Goal: Find specific page/section

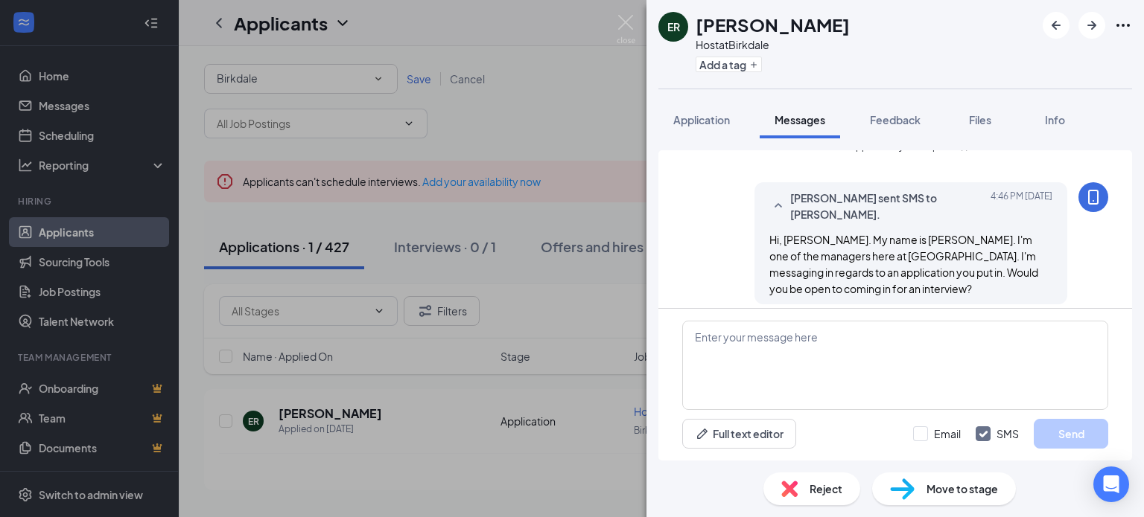
scroll to position [29, 0]
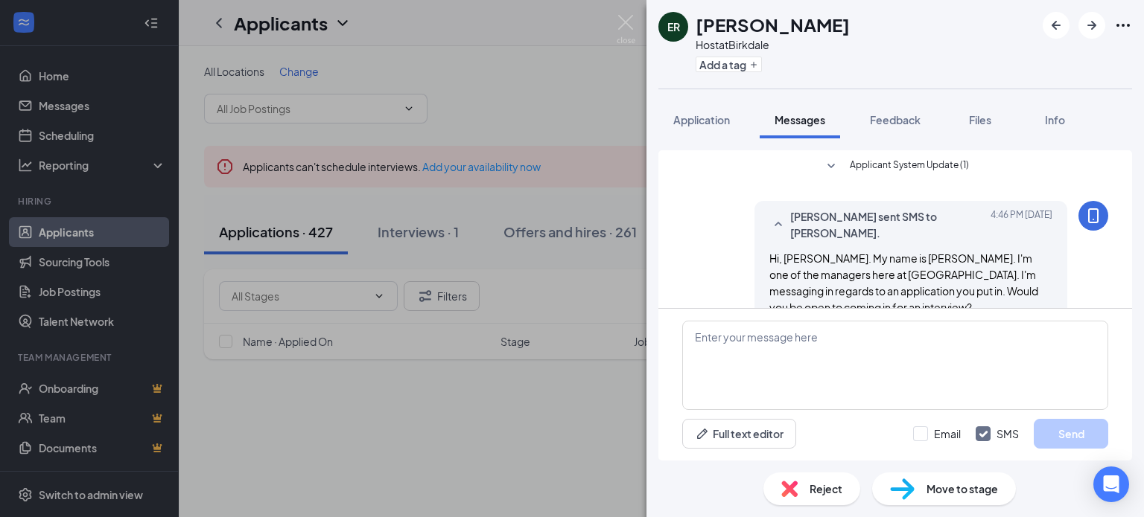
scroll to position [29, 0]
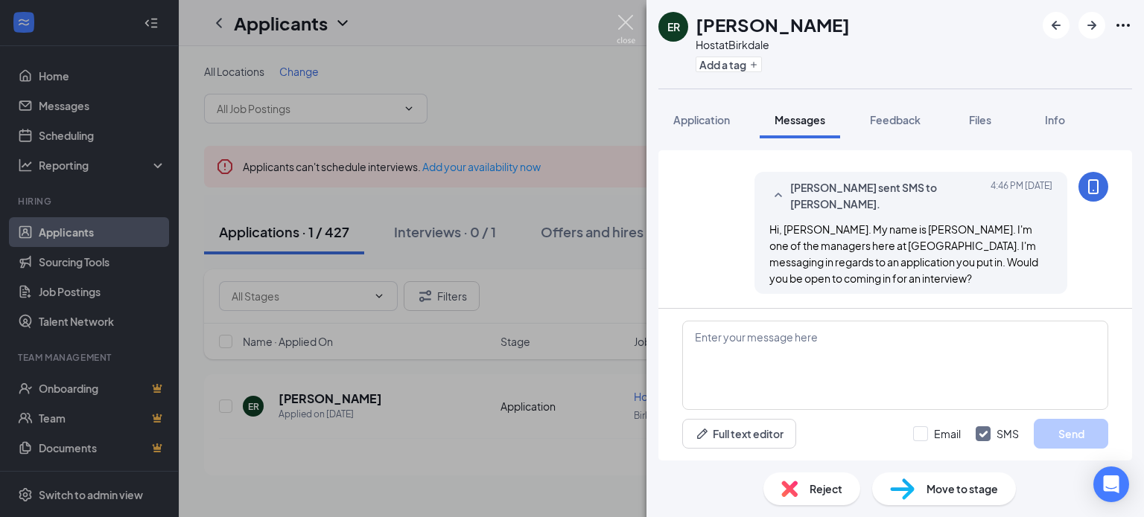
click at [624, 20] on img at bounding box center [626, 29] width 19 height 29
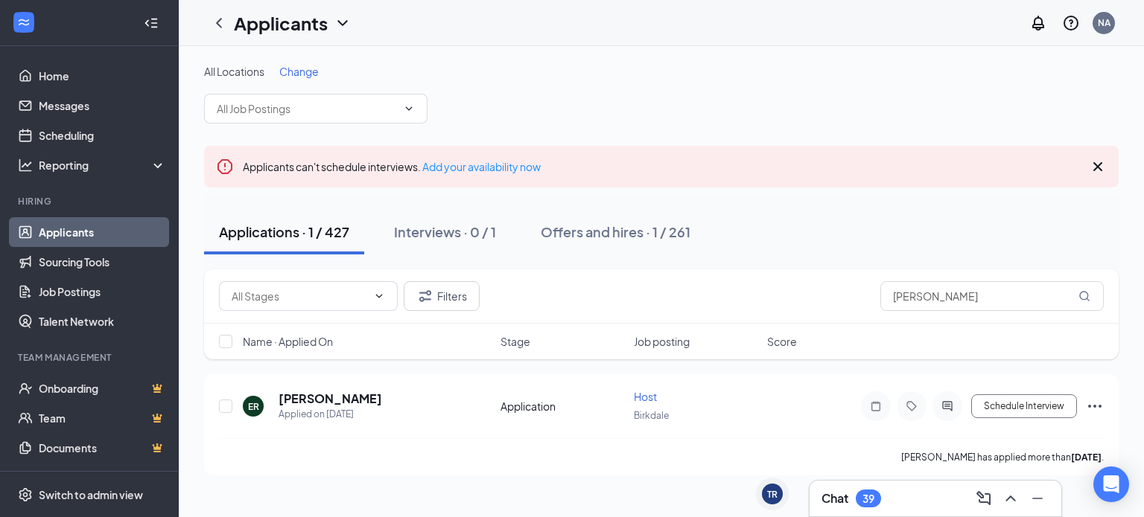
click at [894, 495] on div "Chat 39" at bounding box center [935, 499] width 228 height 24
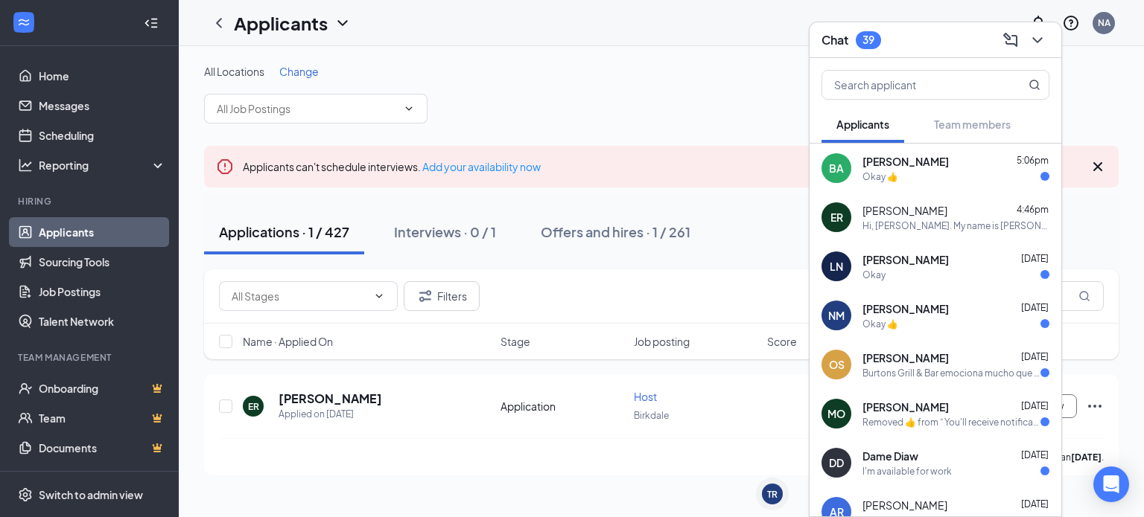
click at [945, 175] on div "Okay 👍" at bounding box center [955, 177] width 187 height 13
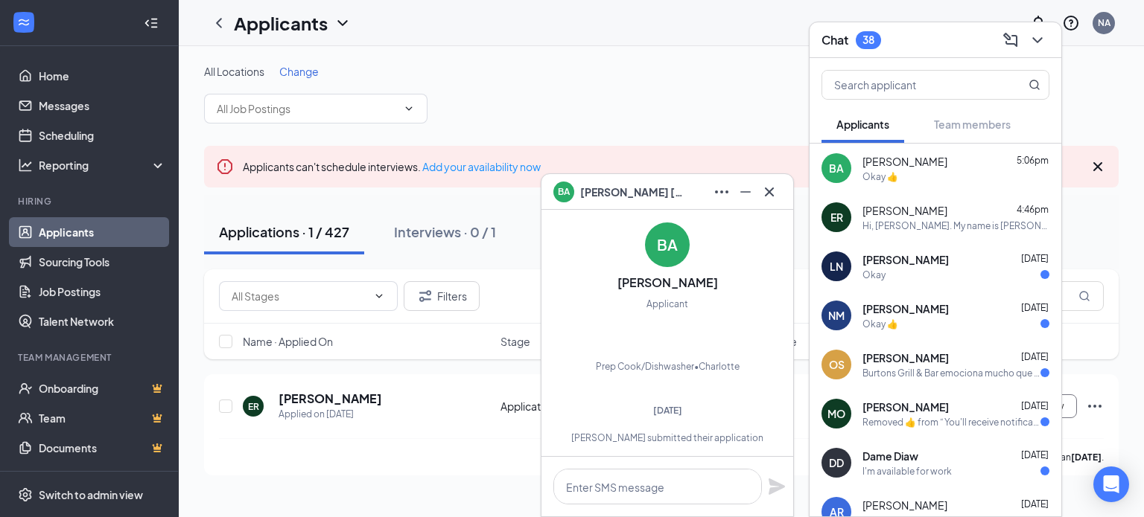
click at [919, 211] on span "[PERSON_NAME]" at bounding box center [904, 210] width 85 height 15
